Goal: Transaction & Acquisition: Subscribe to service/newsletter

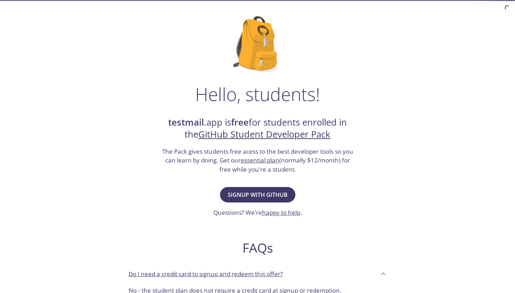
scroll to position [49, 0]
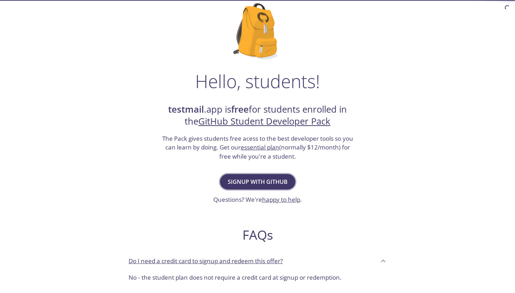
click at [273, 185] on span "Signup with GitHub" at bounding box center [258, 182] width 60 height 10
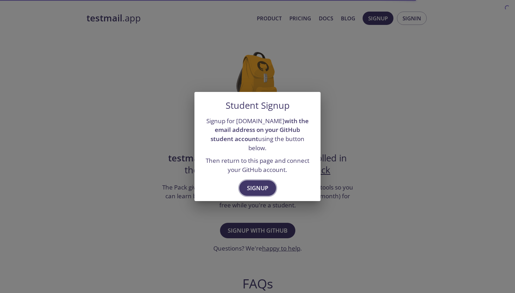
click at [256, 183] on span "Signup" at bounding box center [257, 188] width 21 height 10
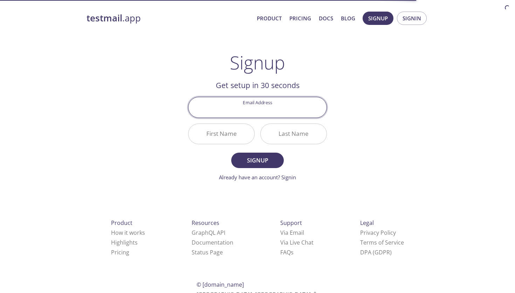
click at [256, 110] on input "Email Address" at bounding box center [258, 107] width 138 height 20
type input "[EMAIL_ADDRESS][DOMAIN_NAME]"
click at [226, 133] on input "First Name" at bounding box center [222, 134] width 66 height 20
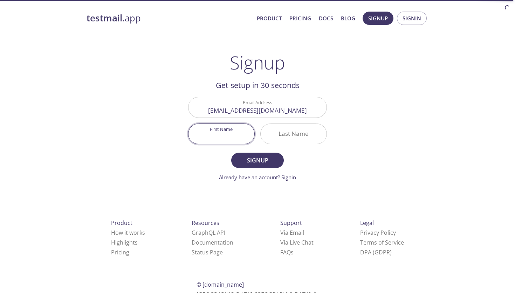
click at [226, 133] on input "First Name" at bounding box center [222, 134] width 66 height 20
type input "[PERSON_NAME]"
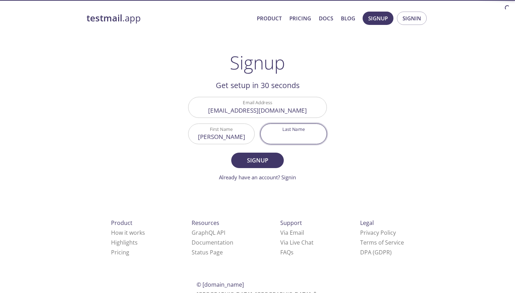
click at [302, 134] on input "Last Name" at bounding box center [294, 134] width 66 height 20
type input "[PERSON_NAME]"
click at [258, 168] on button "Signup" at bounding box center [257, 160] width 53 height 15
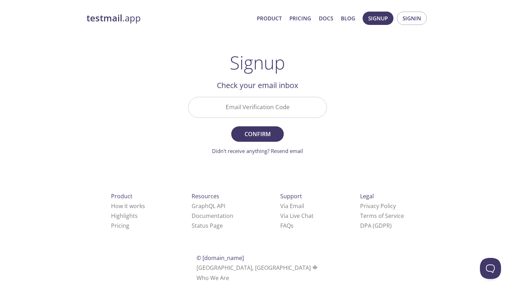
click at [245, 109] on input "Email Verification Code" at bounding box center [258, 107] width 138 height 20
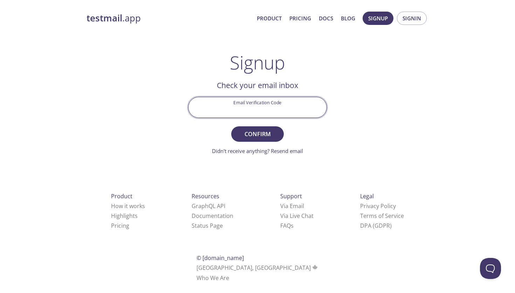
paste input "594J481"
type input "594J481"
click at [266, 146] on form "Email Verification Code 594J481 Confirm Didn't receive anything? Resend email" at bounding box center [257, 126] width 139 height 58
click at [257, 131] on span "Confirm" at bounding box center [257, 134] width 37 height 10
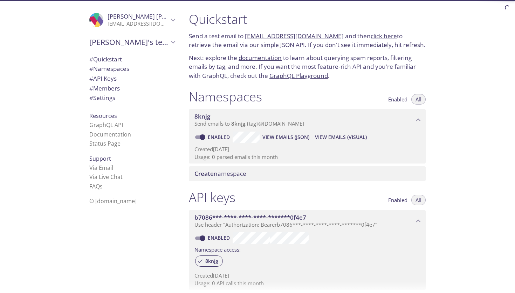
scroll to position [20, 0]
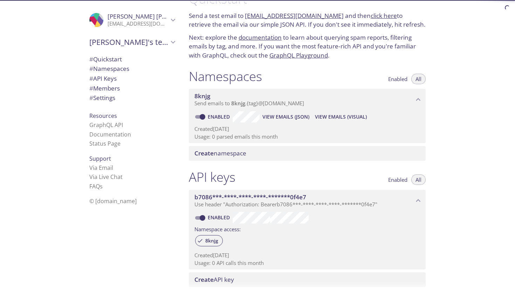
click at [106, 97] on span "# Settings" at bounding box center [102, 98] width 26 height 8
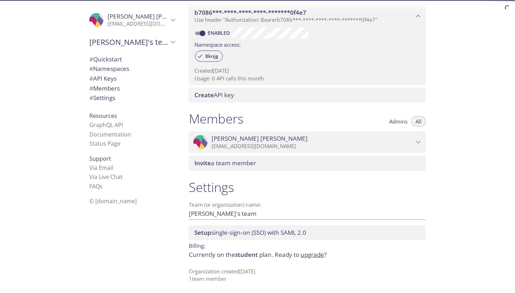
scroll to position [206, 0]
click at [235, 255] on p "Currently on the student plan. Ready to upgrade ?" at bounding box center [307, 253] width 237 height 9
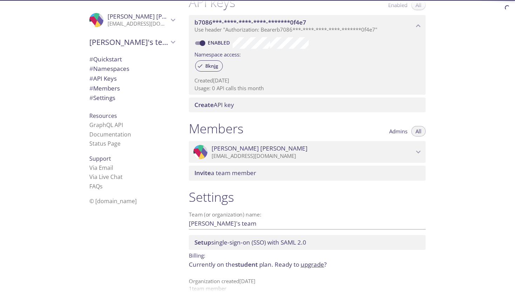
scroll to position [192, 0]
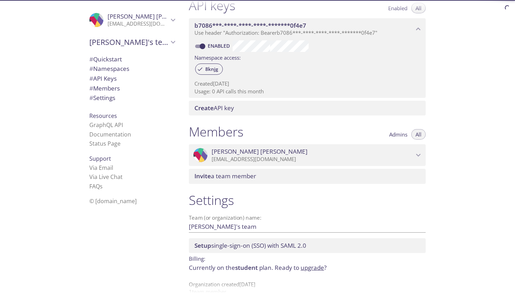
click at [163, 20] on span "[PERSON_NAME]" at bounding box center [138, 17] width 61 height 8
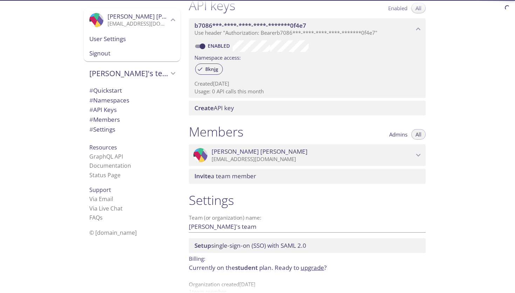
click at [118, 37] on span "User Settings" at bounding box center [132, 38] width 86 height 9
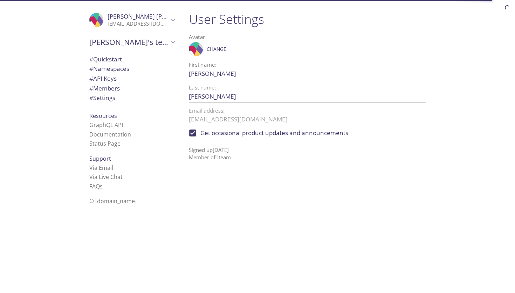
click at [118, 37] on span "[PERSON_NAME]'s team" at bounding box center [128, 42] width 79 height 10
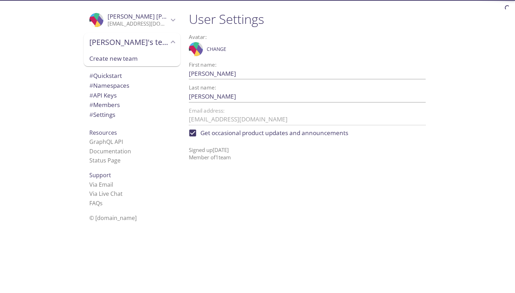
click at [108, 113] on span "# Settings" at bounding box center [102, 114] width 26 height 8
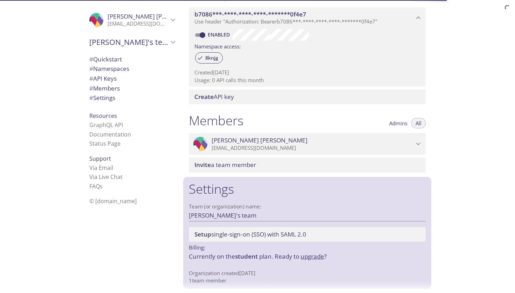
scroll to position [206, 0]
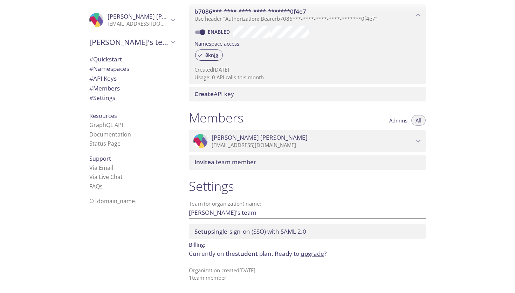
click at [313, 255] on link "upgrade" at bounding box center [312, 253] width 23 height 8
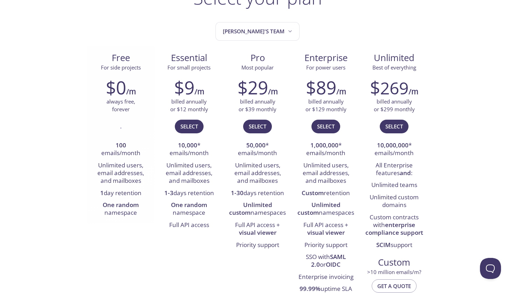
scroll to position [65, 0]
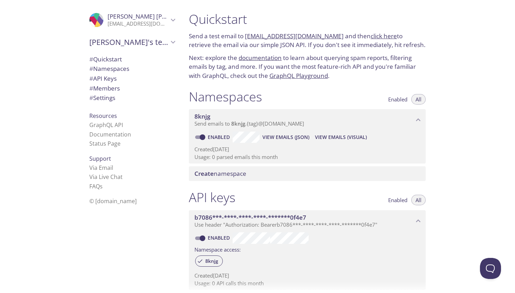
scroll to position [7, 0]
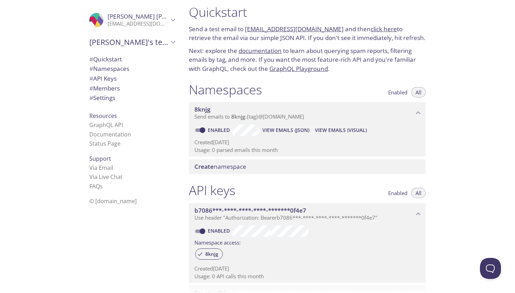
click at [285, 132] on span "View Emails (JSON)" at bounding box center [286, 130] width 47 height 8
click at [209, 116] on span "Send emails to 8knjg . {tag} @[DOMAIN_NAME]" at bounding box center [250, 116] width 110 height 7
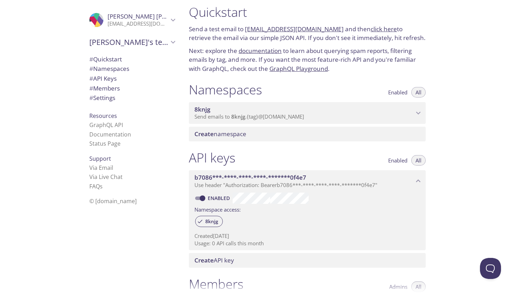
click at [232, 116] on span "8knjg" at bounding box center [238, 116] width 14 height 7
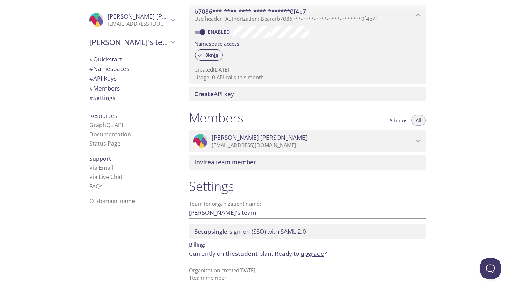
scroll to position [0, 0]
